Goal: Transaction & Acquisition: Purchase product/service

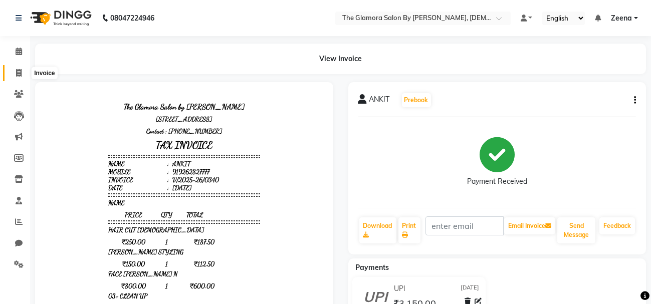
click at [17, 73] on icon at bounding box center [19, 73] width 6 height 8
select select "service"
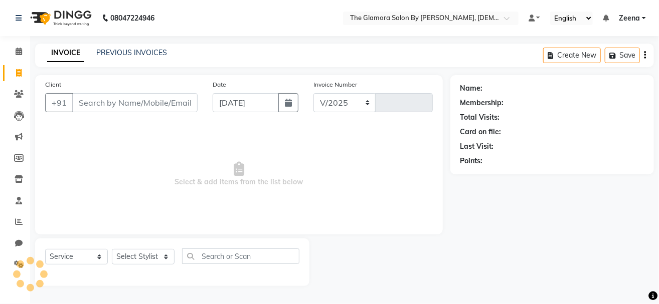
select select "8241"
type input "0341"
select select "V"
select select "78473"
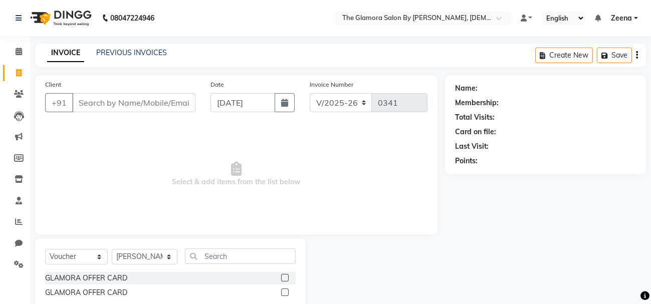
click at [123, 97] on input "Client" at bounding box center [133, 102] width 123 height 19
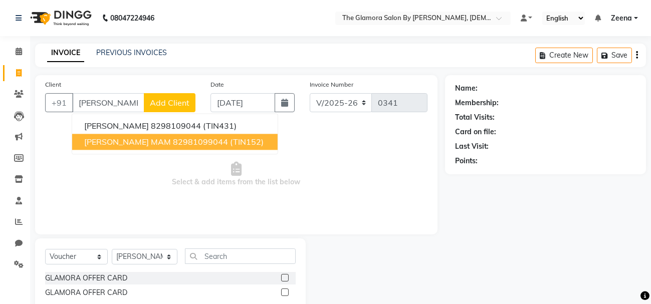
click at [180, 139] on ngb-highlight "82981099044" at bounding box center [200, 142] width 55 height 10
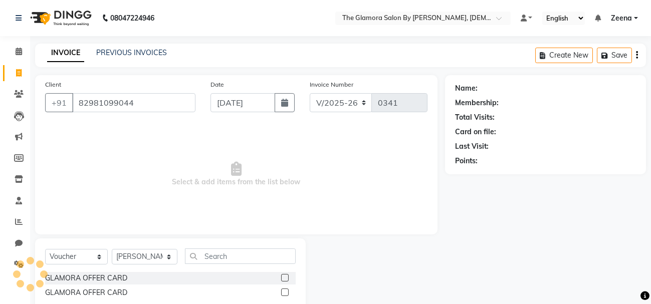
type input "82981099044"
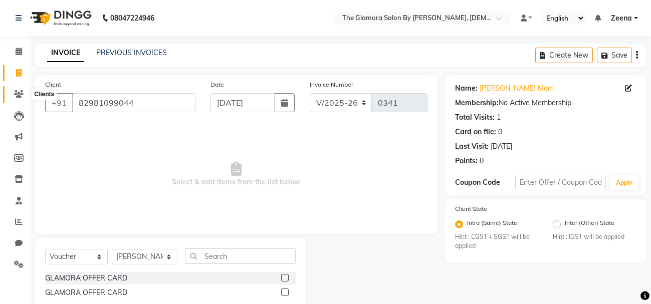
click at [24, 95] on span at bounding box center [19, 95] width 18 height 12
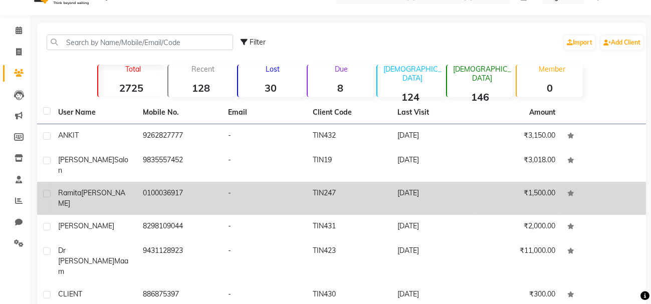
scroll to position [22, 0]
click at [148, 215] on td "8298109044" at bounding box center [179, 227] width 85 height 25
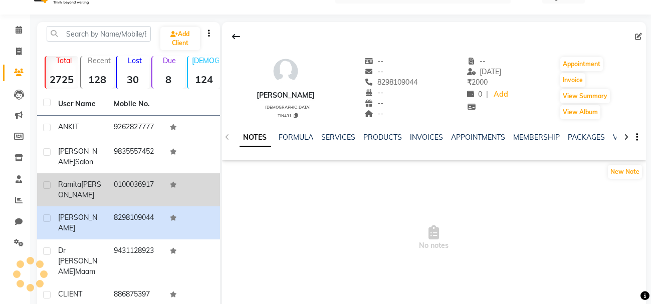
click at [148, 204] on td "0100036917" at bounding box center [136, 189] width 56 height 33
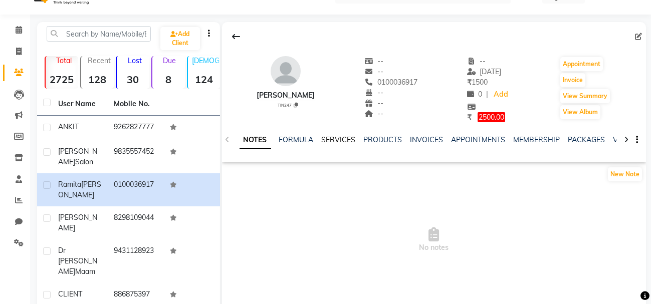
click at [344, 142] on link "SERVICES" at bounding box center [339, 139] width 34 height 9
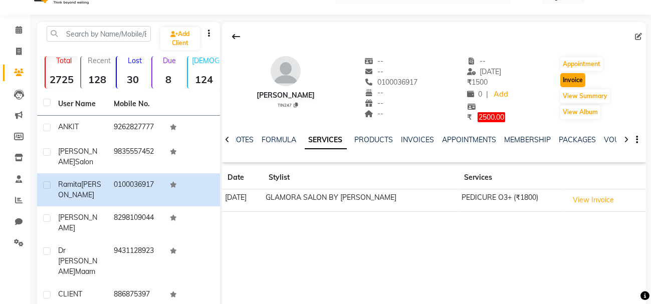
click at [576, 82] on button "Invoice" at bounding box center [572, 80] width 25 height 14
select select "service"
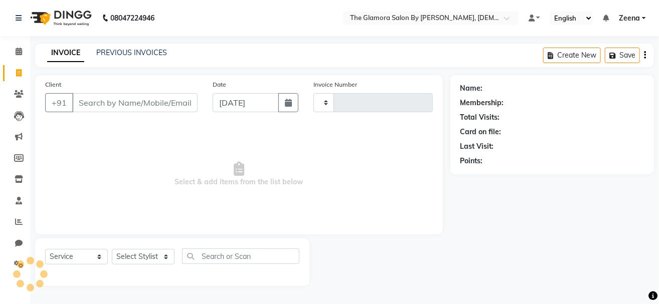
type input "0341"
select select "8241"
type input "0100036917"
select select "V"
select select "78473"
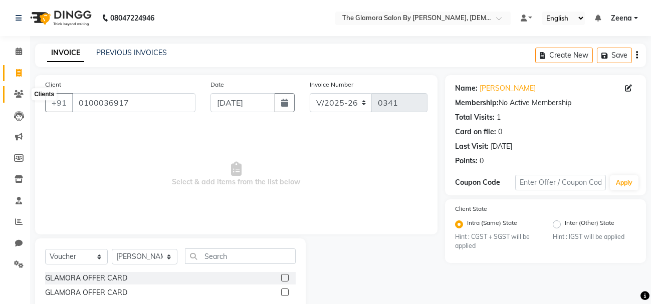
click at [15, 89] on span at bounding box center [19, 95] width 18 height 12
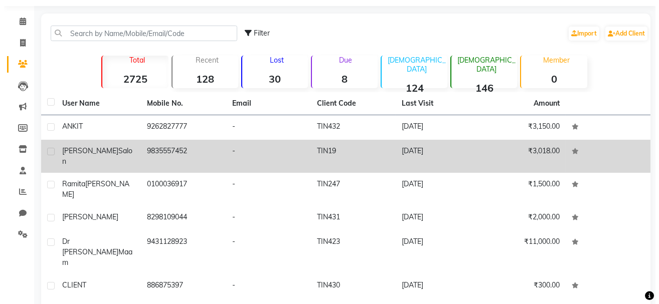
scroll to position [32, 0]
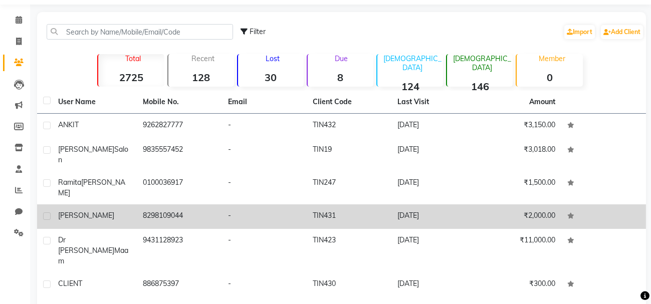
click at [125, 211] on div "[PERSON_NAME]" at bounding box center [94, 216] width 73 height 11
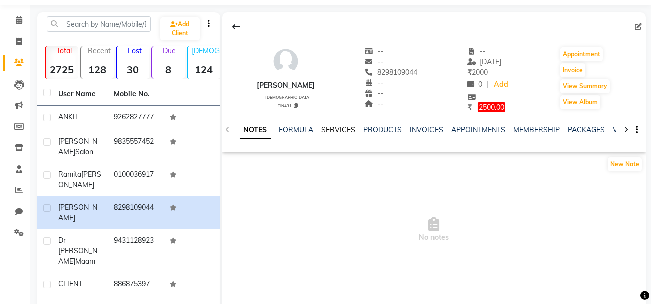
click at [340, 132] on link "SERVICES" at bounding box center [339, 129] width 34 height 9
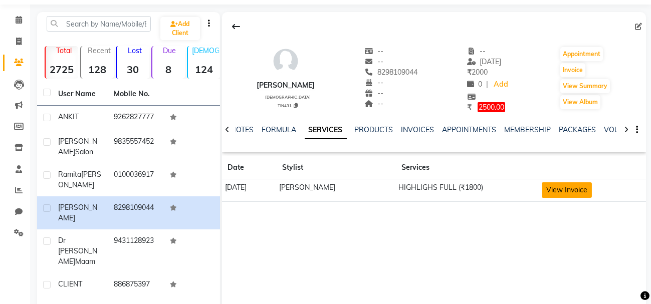
click at [574, 191] on button "View Invoice" at bounding box center [567, 190] width 50 height 16
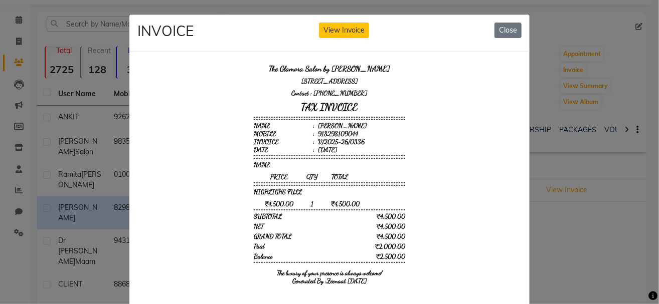
scroll to position [28, 0]
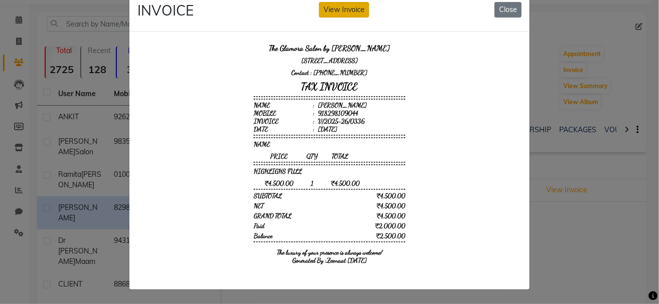
click at [343, 8] on button "View Invoice" at bounding box center [344, 10] width 50 height 16
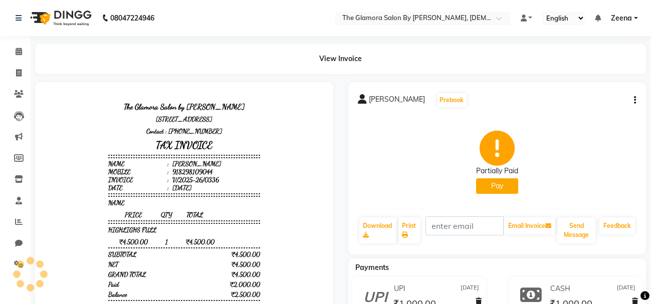
scroll to position [63, 0]
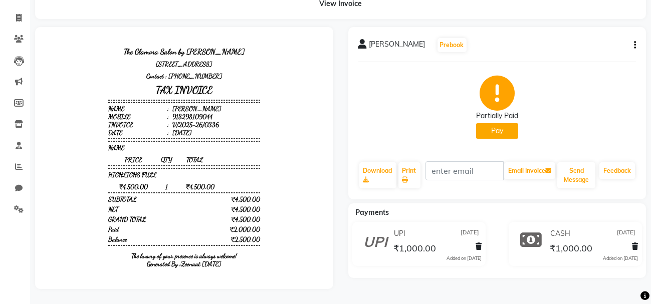
click at [499, 123] on button "Pay" at bounding box center [497, 131] width 42 height 16
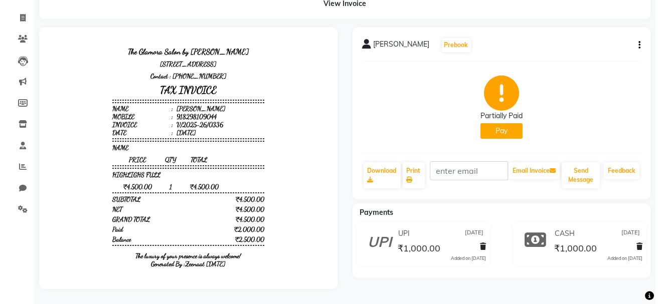
select select "1"
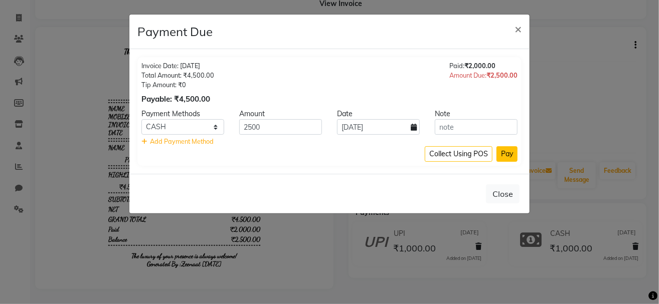
click at [511, 151] on button "Pay" at bounding box center [506, 154] width 21 height 16
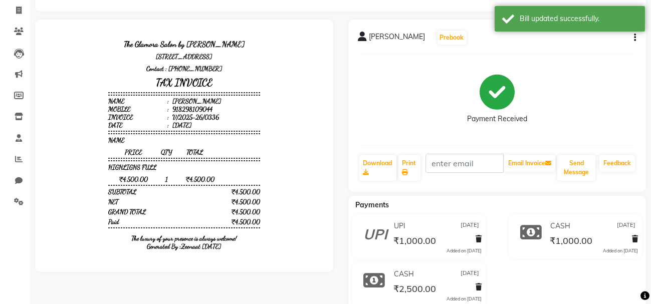
scroll to position [92, 0]
